Goal: Find specific page/section: Find specific page/section

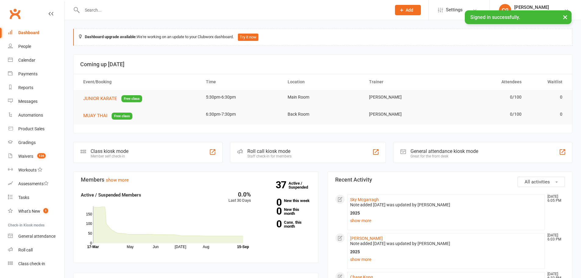
click at [145, 9] on input "text" at bounding box center [233, 10] width 307 height 9
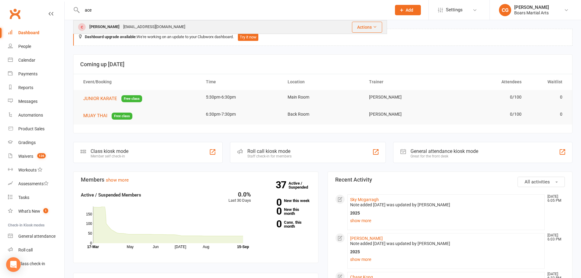
type input "ace"
click at [128, 28] on div "[EMAIL_ADDRESS][DOMAIN_NAME]" at bounding box center [154, 27] width 66 height 9
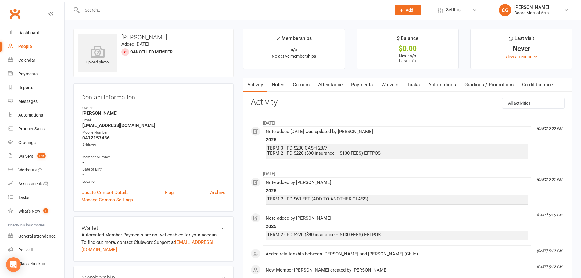
click at [279, 84] on link "Notes" at bounding box center [277, 85] width 21 height 14
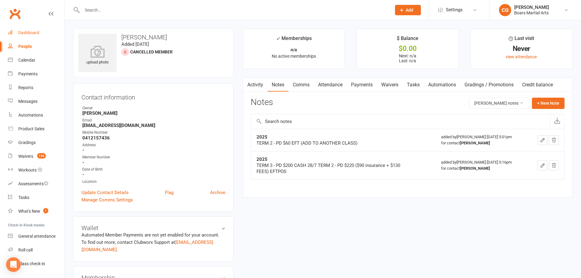
click at [36, 33] on div "Dashboard" at bounding box center [28, 32] width 21 height 5
